Goal: Task Accomplishment & Management: Manage account settings

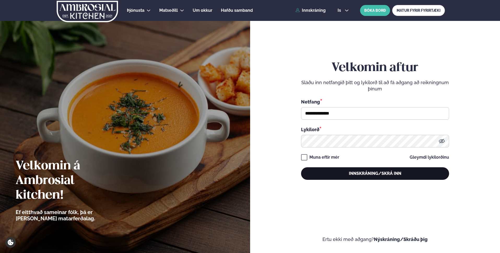
click at [359, 175] on button "Innskráning/Skrá inn" at bounding box center [375, 173] width 148 height 13
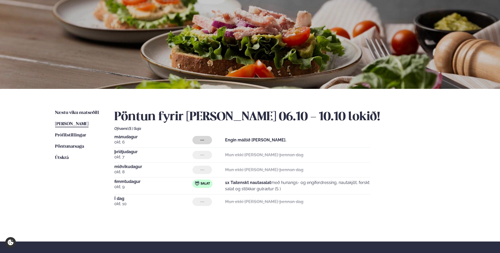
scroll to position [27, 0]
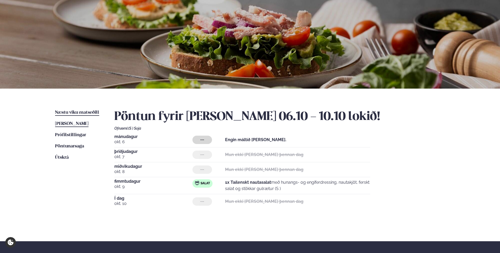
click at [73, 112] on span "Næstu viku matseðill" at bounding box center [77, 112] width 44 height 4
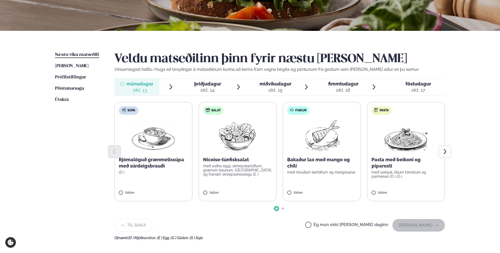
scroll to position [99, 0]
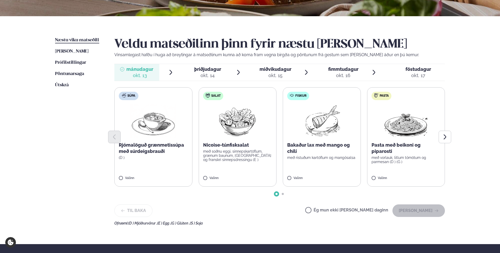
click at [336, 206] on div "Ég mun ekki [PERSON_NAME] daginn [PERSON_NAME]" at bounding box center [375, 210] width 140 height 13
click at [336, 209] on label "Ég mun ekki [PERSON_NAME] daginn" at bounding box center [346, 210] width 83 height 5
click at [406, 210] on button "[PERSON_NAME]" at bounding box center [418, 210] width 52 height 13
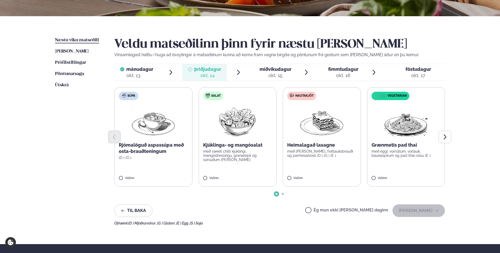
click at [348, 142] on div at bounding box center [279, 137] width 331 height 13
click at [419, 210] on button "[PERSON_NAME]" at bounding box center [418, 210] width 52 height 13
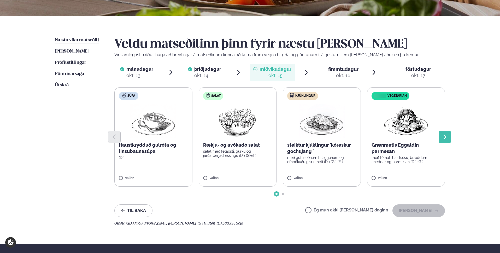
click at [445, 138] on icon "Next slide" at bounding box center [445, 136] width 3 height 5
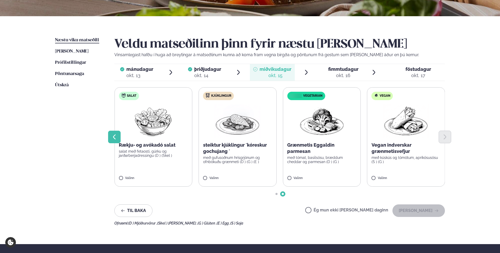
click at [117, 139] on button "Previous slide" at bounding box center [114, 137] width 13 height 13
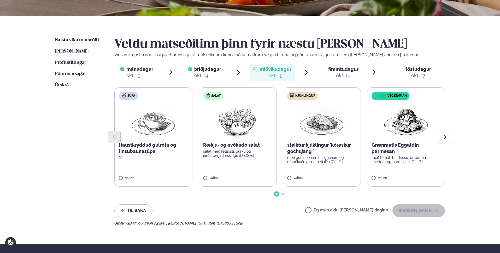
click at [257, 151] on p "salat með fetaosti, gúrku og jarðarberjadressingu (D ) (Skel )" at bounding box center [237, 153] width 69 height 8
click at [414, 212] on button "[PERSON_NAME]" at bounding box center [418, 210] width 52 height 13
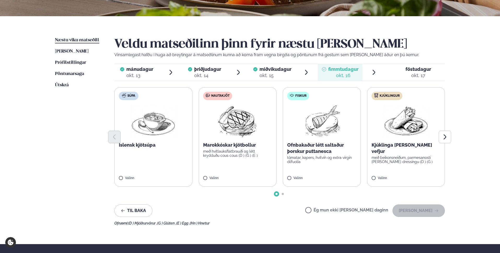
click at [426, 158] on label "Kjúklingur Kjúklinga [PERSON_NAME] vefjur með beikonsneiðum, parmesanosti [PERS…" at bounding box center [406, 136] width 78 height 99
click at [417, 208] on button "[PERSON_NAME]" at bounding box center [418, 210] width 52 height 13
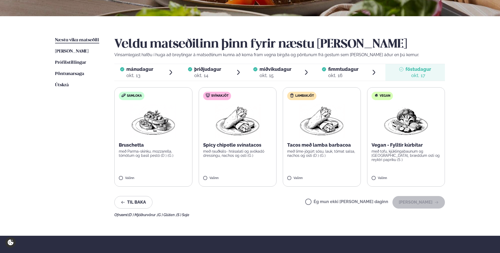
click at [348, 201] on label "Ég mun ekki [PERSON_NAME] daginn" at bounding box center [346, 201] width 83 height 5
click at [435, 203] on icon "button" at bounding box center [436, 202] width 4 height 4
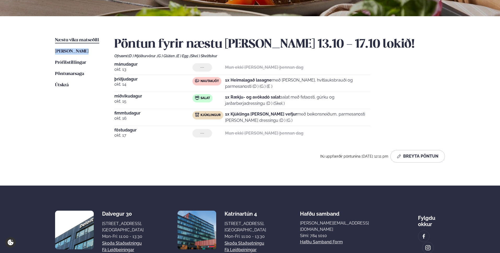
click at [34, 55] on div "Þjónusta Hádegismatur fyrir fyrirtæki Fyrirtækja veitingar Einkapartý Matseðill…" at bounding box center [250, 97] width 500 height 392
